Goal: Task Accomplishment & Management: Manage account settings

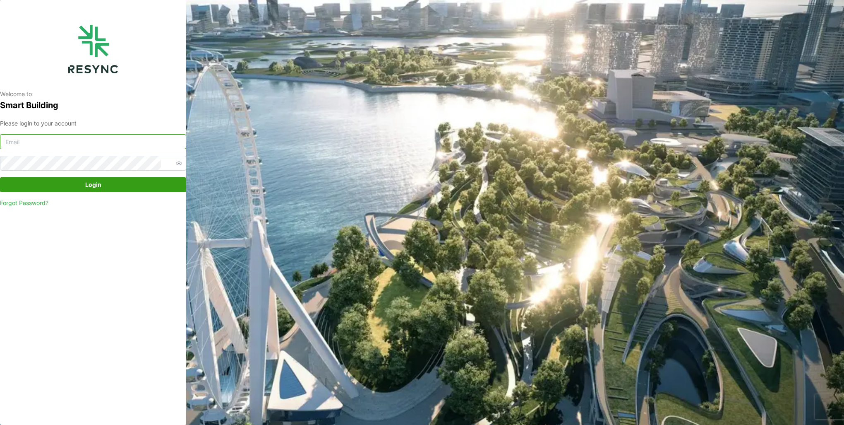
click at [48, 145] on input at bounding box center [93, 141] width 186 height 15
type input "burhanamali.arshad@aumovio.com"
click at [0, 177] on button "Login" at bounding box center [93, 184] width 186 height 15
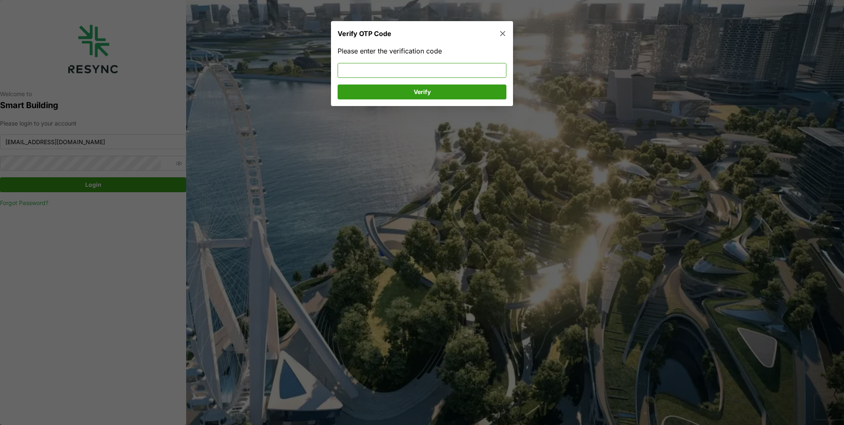
click at [385, 69] on input at bounding box center [422, 70] width 169 height 15
type input "573516"
click at [388, 89] on span "Verify" at bounding box center [422, 92] width 153 height 14
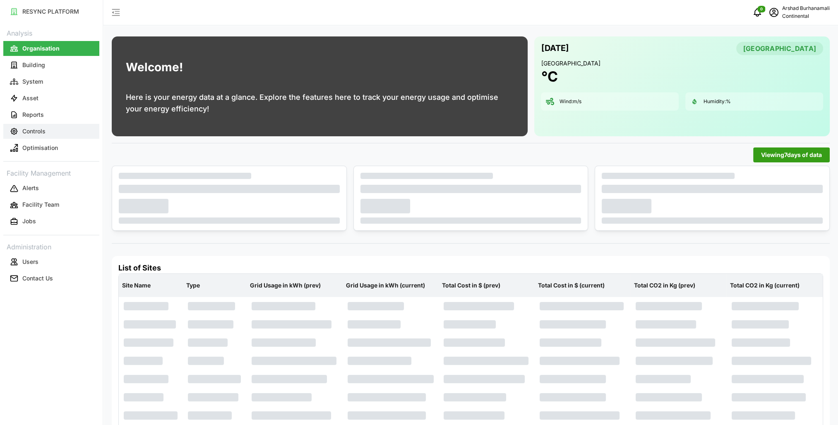
click at [75, 126] on button "Controls" at bounding box center [51, 131] width 96 height 15
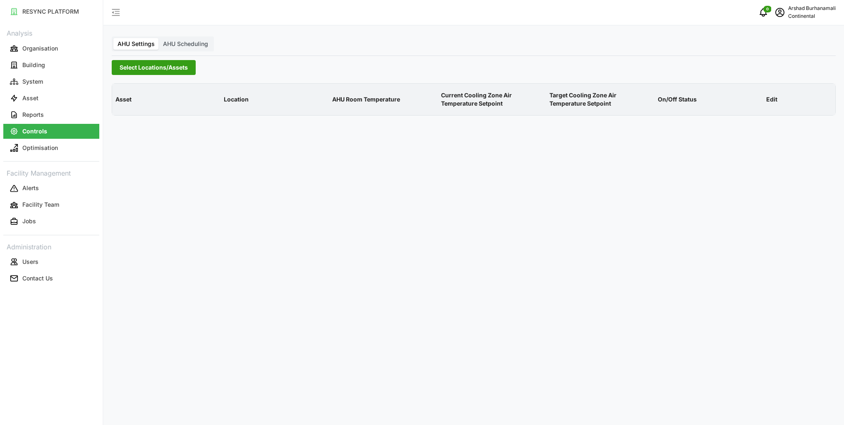
click at [148, 74] on span "Select Locations/Assets" at bounding box center [154, 67] width 68 height 14
click at [124, 106] on icon at bounding box center [122, 104] width 7 height 7
click at [139, 116] on span "Select CA1" at bounding box center [139, 116] width 5 height 5
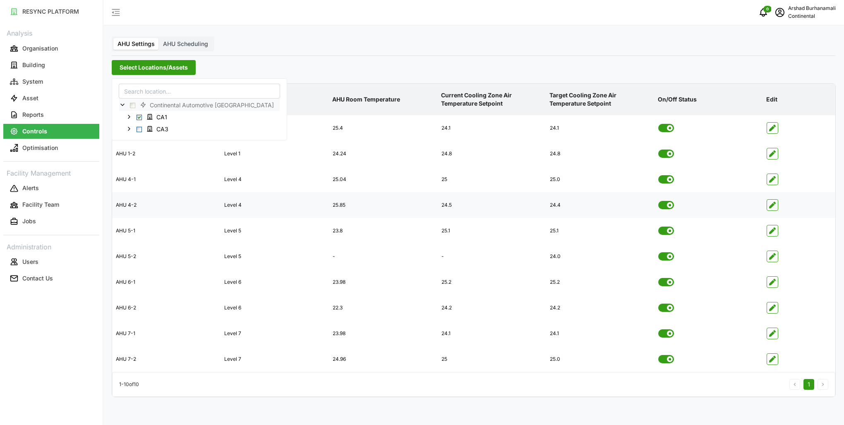
click at [772, 204] on icon "button" at bounding box center [772, 205] width 7 height 7
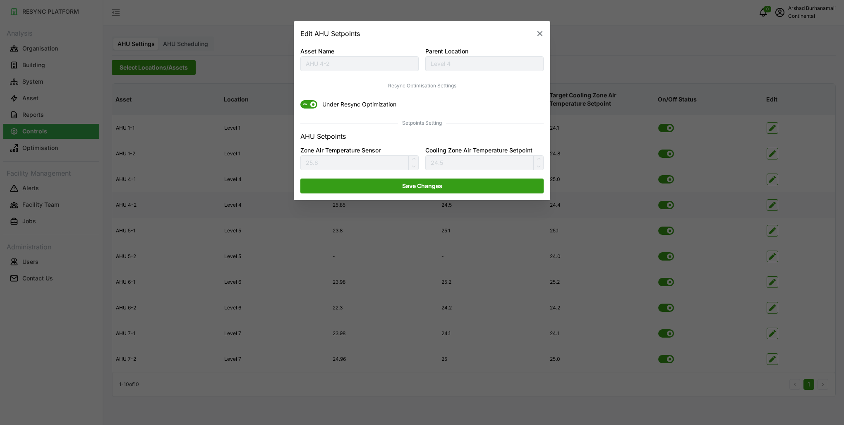
click at [307, 108] on div "ON Under Resync Optimization" at bounding box center [422, 104] width 250 height 15
click at [306, 107] on span "ON" at bounding box center [305, 105] width 10 height 8
click at [300, 101] on input "ON Under Resync Optimization" at bounding box center [300, 101] width 0 height 0
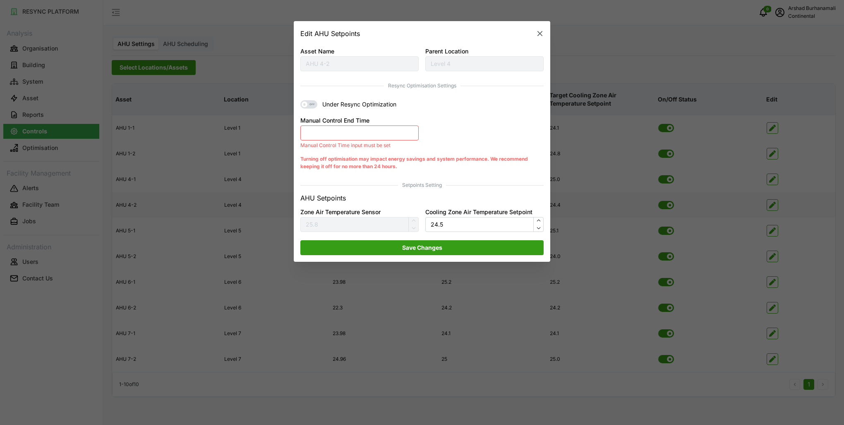
click at [356, 134] on button "Manual Control End Time" at bounding box center [359, 132] width 118 height 15
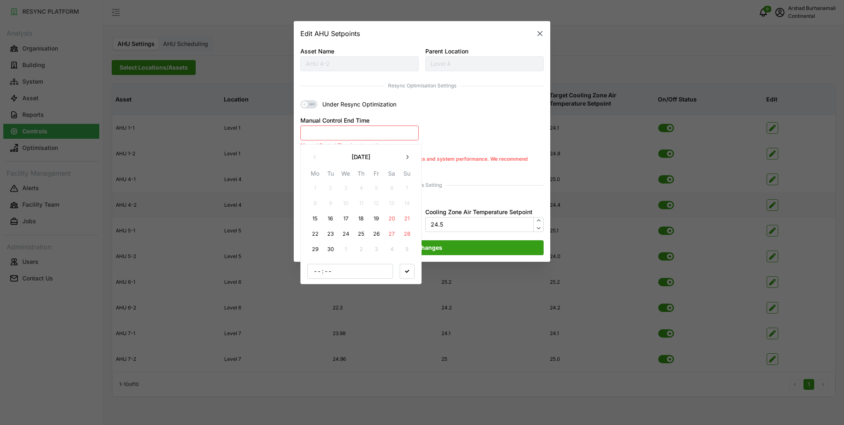
click at [315, 222] on button "15" at bounding box center [315, 218] width 15 height 15
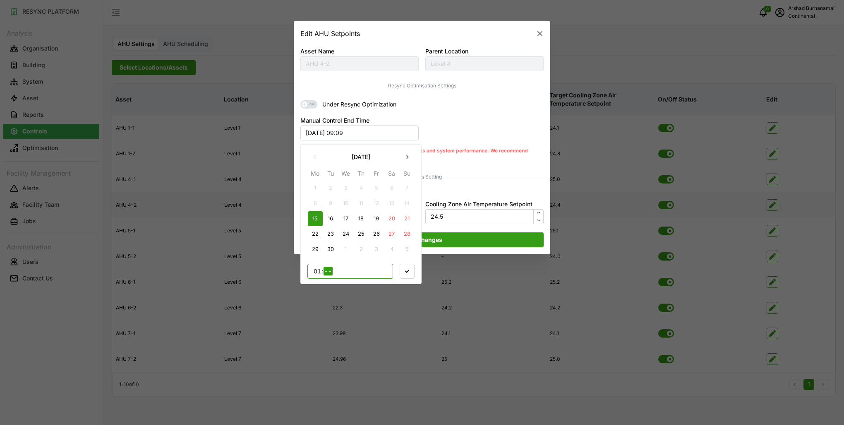
type input "18"
type input "00"
click at [406, 272] on icon "button" at bounding box center [407, 271] width 4 height 4
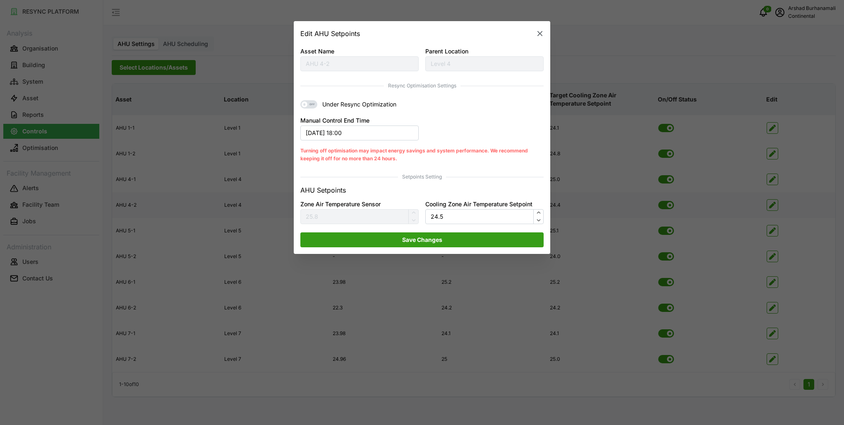
click at [456, 240] on span "Save Changes" at bounding box center [422, 240] width 228 height 14
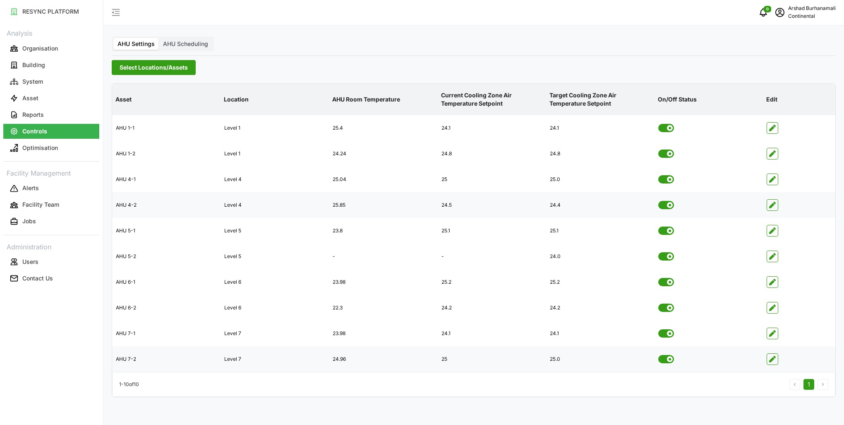
click at [767, 358] on span "button" at bounding box center [772, 358] width 11 height 11
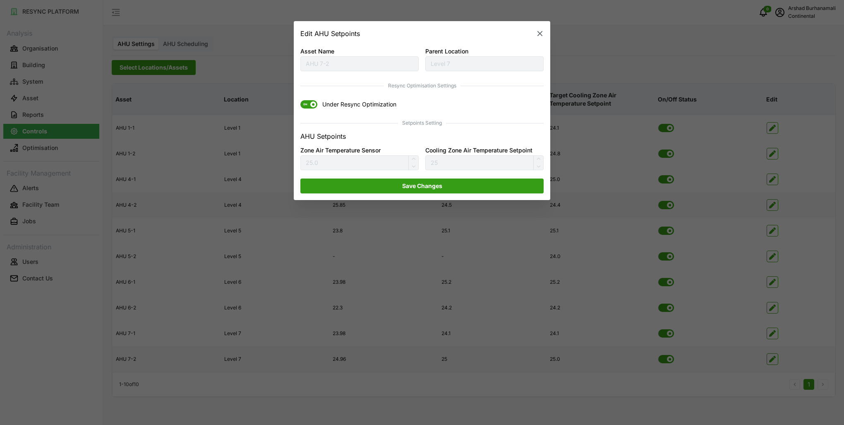
click at [313, 106] on span at bounding box center [313, 105] width 6 height 6
click at [300, 101] on input "ON Under Resync Optimization" at bounding box center [300, 101] width 0 height 0
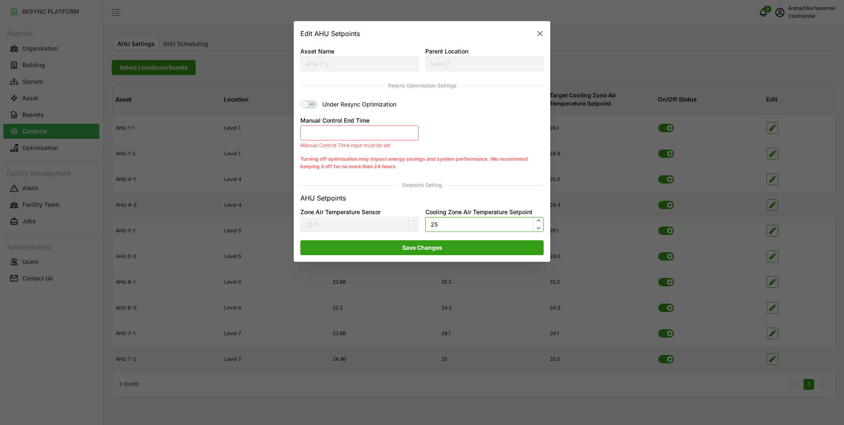
click at [457, 228] on input "25" at bounding box center [484, 224] width 118 height 15
type input "24.5"
click at [335, 132] on button "Manual Control End Time" at bounding box center [359, 132] width 118 height 15
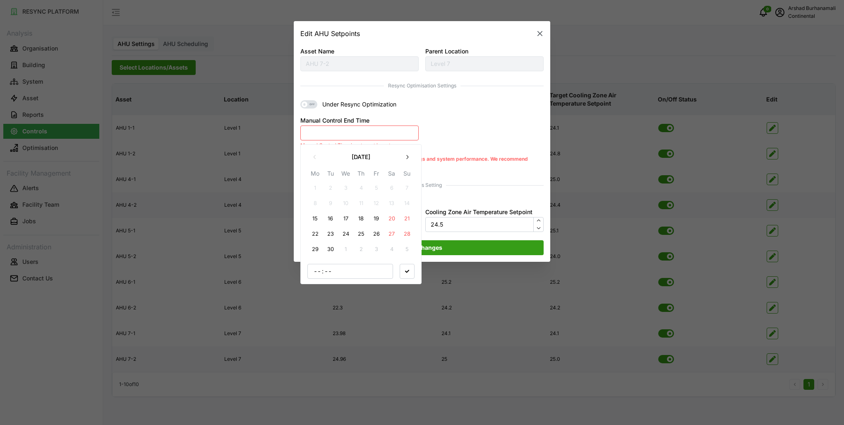
click at [320, 218] on button "15" at bounding box center [315, 218] width 15 height 15
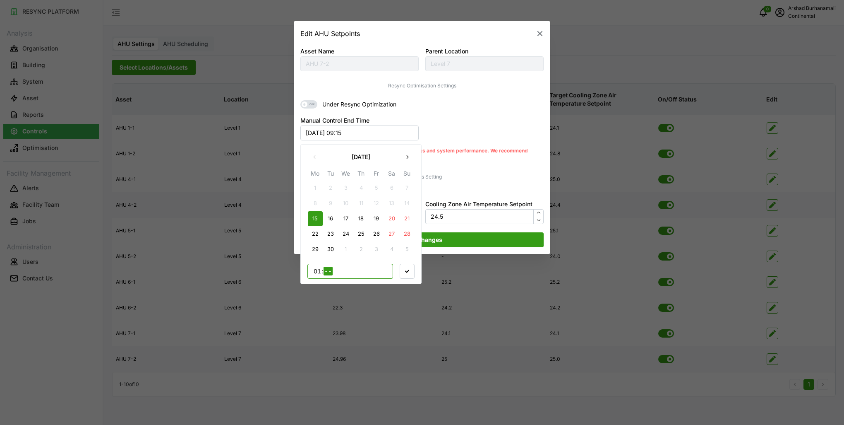
type input "11"
type input "00"
click at [411, 274] on span "button" at bounding box center [407, 271] width 14 height 14
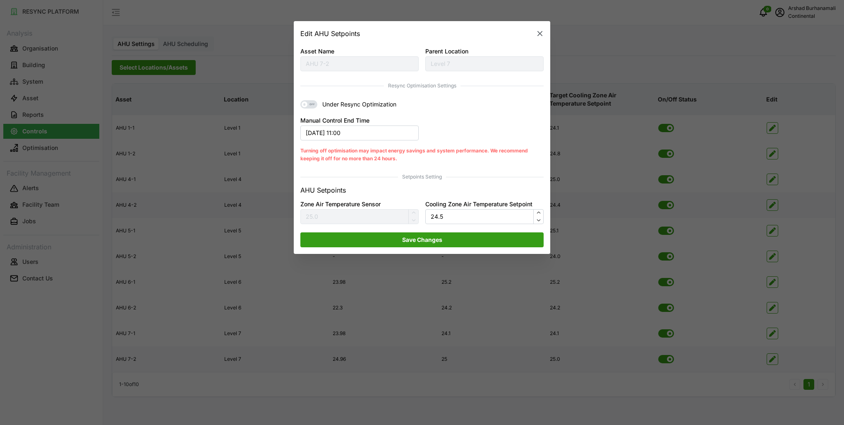
click at [462, 246] on span "Save Changes" at bounding box center [422, 240] width 228 height 14
